Goal: Task Accomplishment & Management: Use online tool/utility

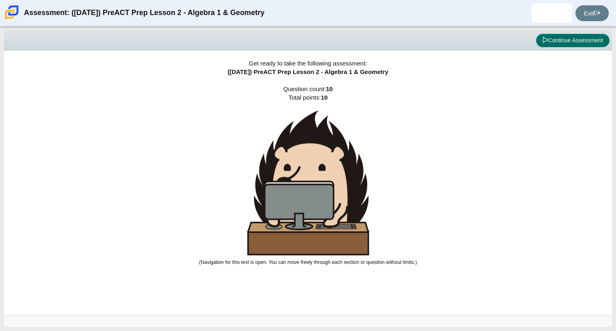
click at [552, 43] on button "Continue Assessment" at bounding box center [573, 41] width 74 height 14
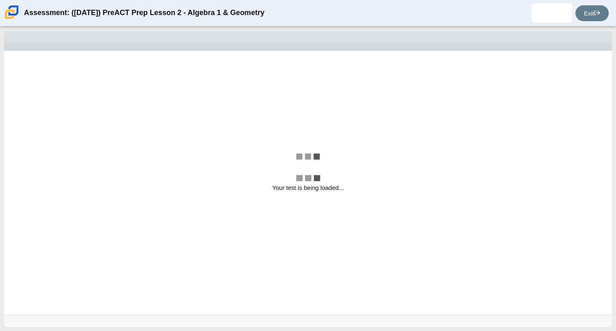
select select "89427bb7-e313-4f00-988f-8b8255897029"
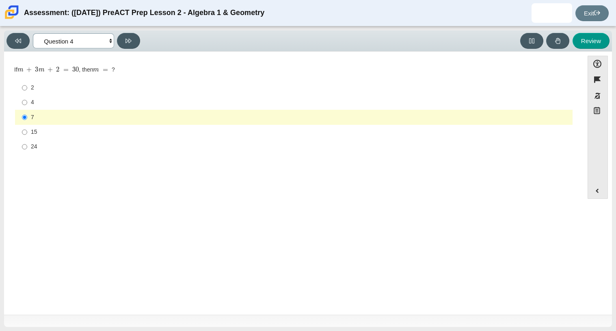
click at [105, 47] on select "Questions Question 1 Question 2 Question 3 Question 4 Question 5 Question 6 Que…" at bounding box center [73, 40] width 81 height 15
click at [180, 95] on label "2 2" at bounding box center [294, 87] width 556 height 15
click at [27, 95] on input "2 2" at bounding box center [24, 87] width 5 height 15
radio input "true"
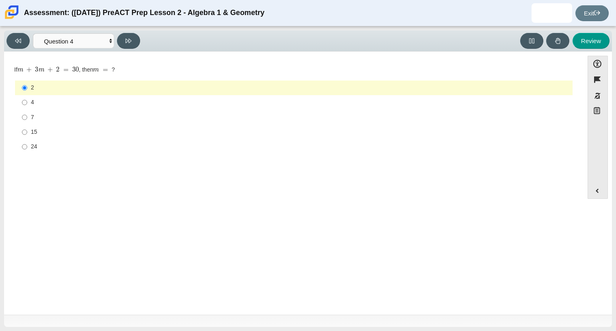
click at [167, 103] on div "4" at bounding box center [300, 102] width 539 height 8
click at [27, 103] on input "4 4" at bounding box center [24, 102] width 5 height 15
radio input "true"
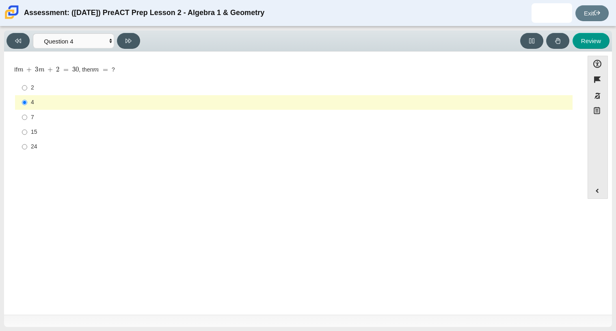
click at [39, 148] on div "24" at bounding box center [300, 147] width 539 height 8
click at [27, 148] on input "24 24" at bounding box center [24, 146] width 5 height 15
radio input "true"
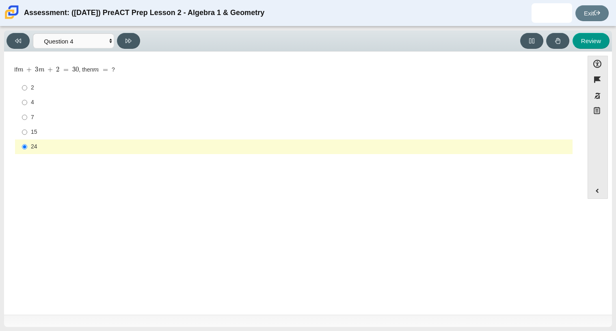
click at [31, 119] on div "7" at bounding box center [300, 117] width 539 height 8
click at [27, 119] on input "7 7" at bounding box center [24, 117] width 5 height 15
radio input "true"
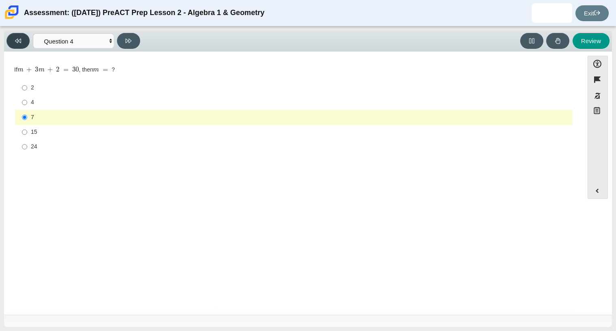
click at [10, 48] on button at bounding box center [17, 41] width 23 height 16
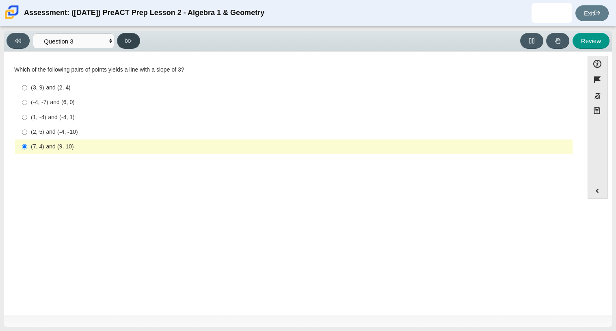
click at [124, 44] on button at bounding box center [128, 41] width 23 height 16
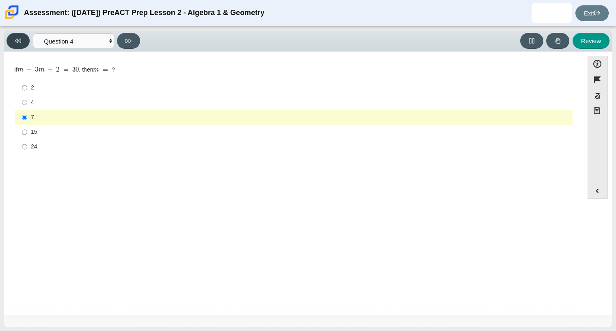
click at [19, 34] on button at bounding box center [17, 41] width 23 height 16
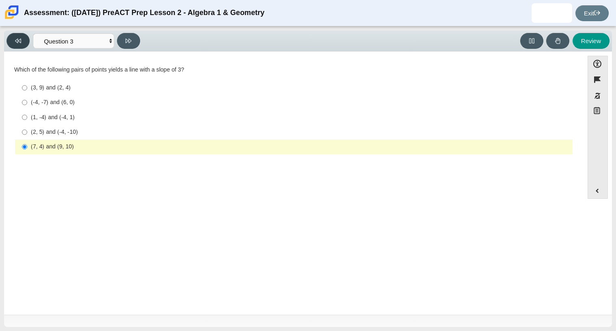
click at [19, 34] on button at bounding box center [17, 41] width 23 height 16
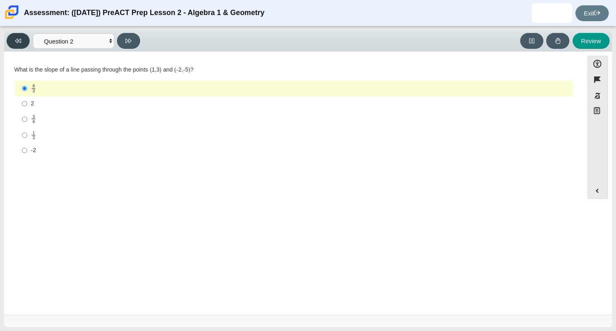
click at [19, 34] on button at bounding box center [17, 41] width 23 height 16
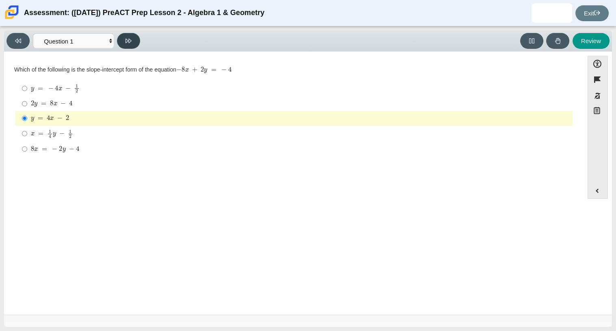
click at [123, 43] on button at bounding box center [128, 41] width 23 height 16
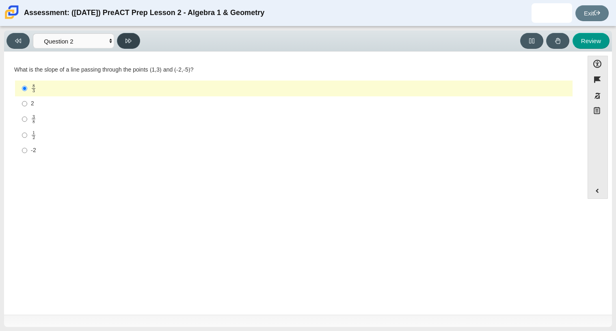
click at [123, 43] on button at bounding box center [128, 41] width 23 height 16
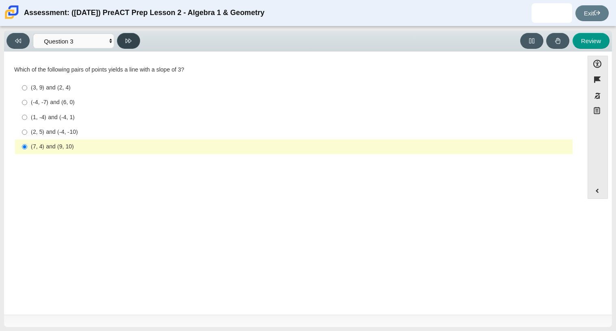
click at [123, 43] on button at bounding box center [128, 41] width 23 height 16
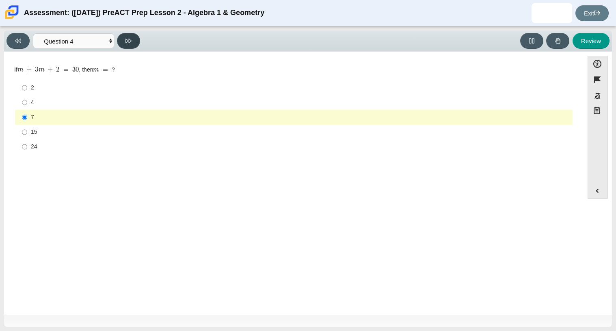
click at [134, 42] on button at bounding box center [128, 41] width 23 height 16
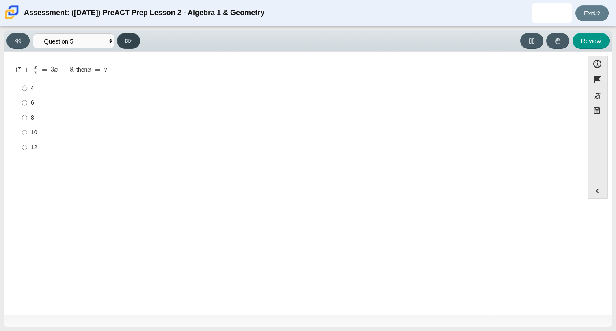
click at [135, 42] on button at bounding box center [128, 41] width 23 height 16
select select "210571de-36a6-4d8e-a361-ceff8ef801dc"
